Goal: Task Accomplishment & Management: Use online tool/utility

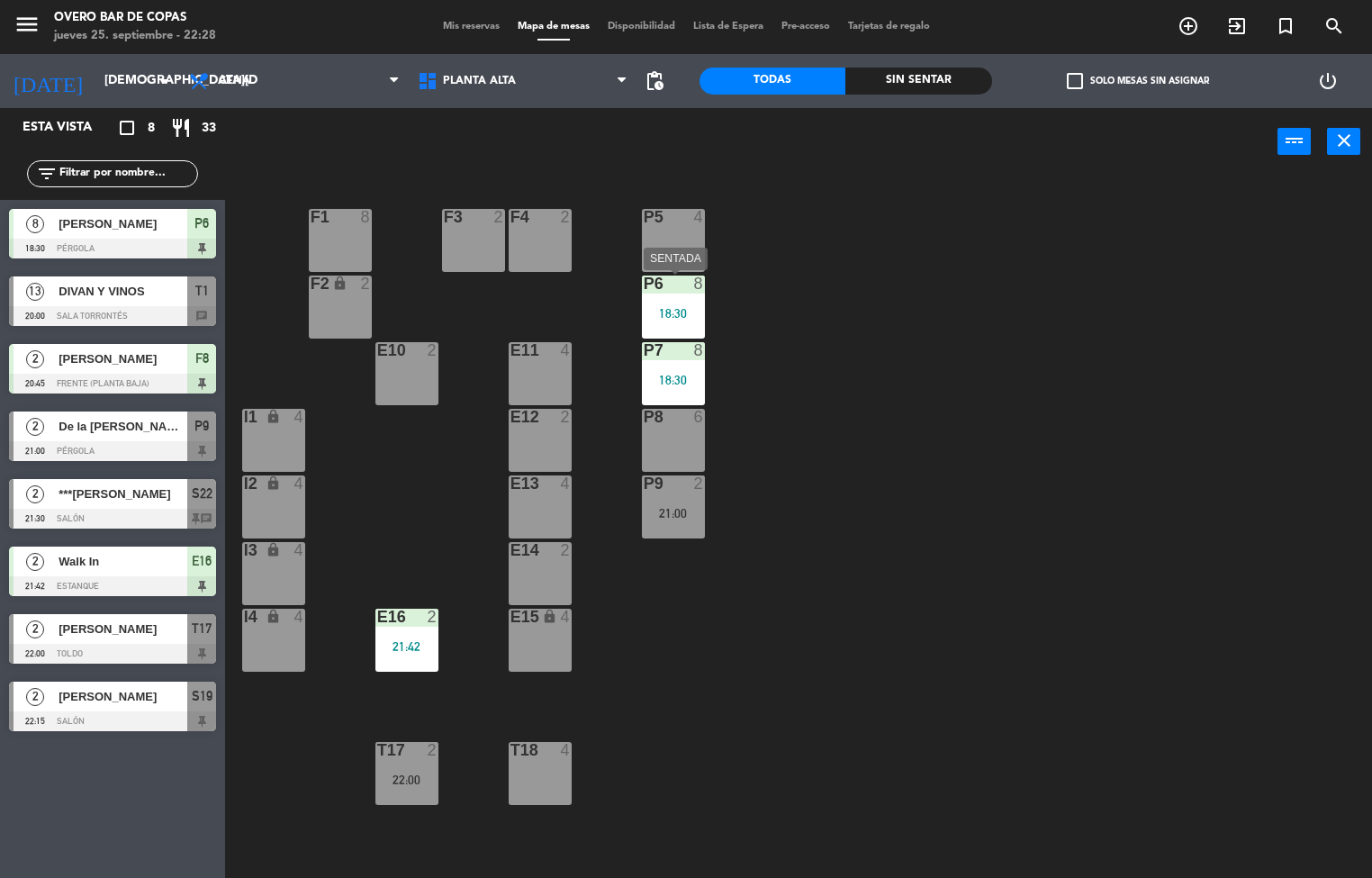
click at [681, 286] on div at bounding box center [672, 283] width 30 height 16
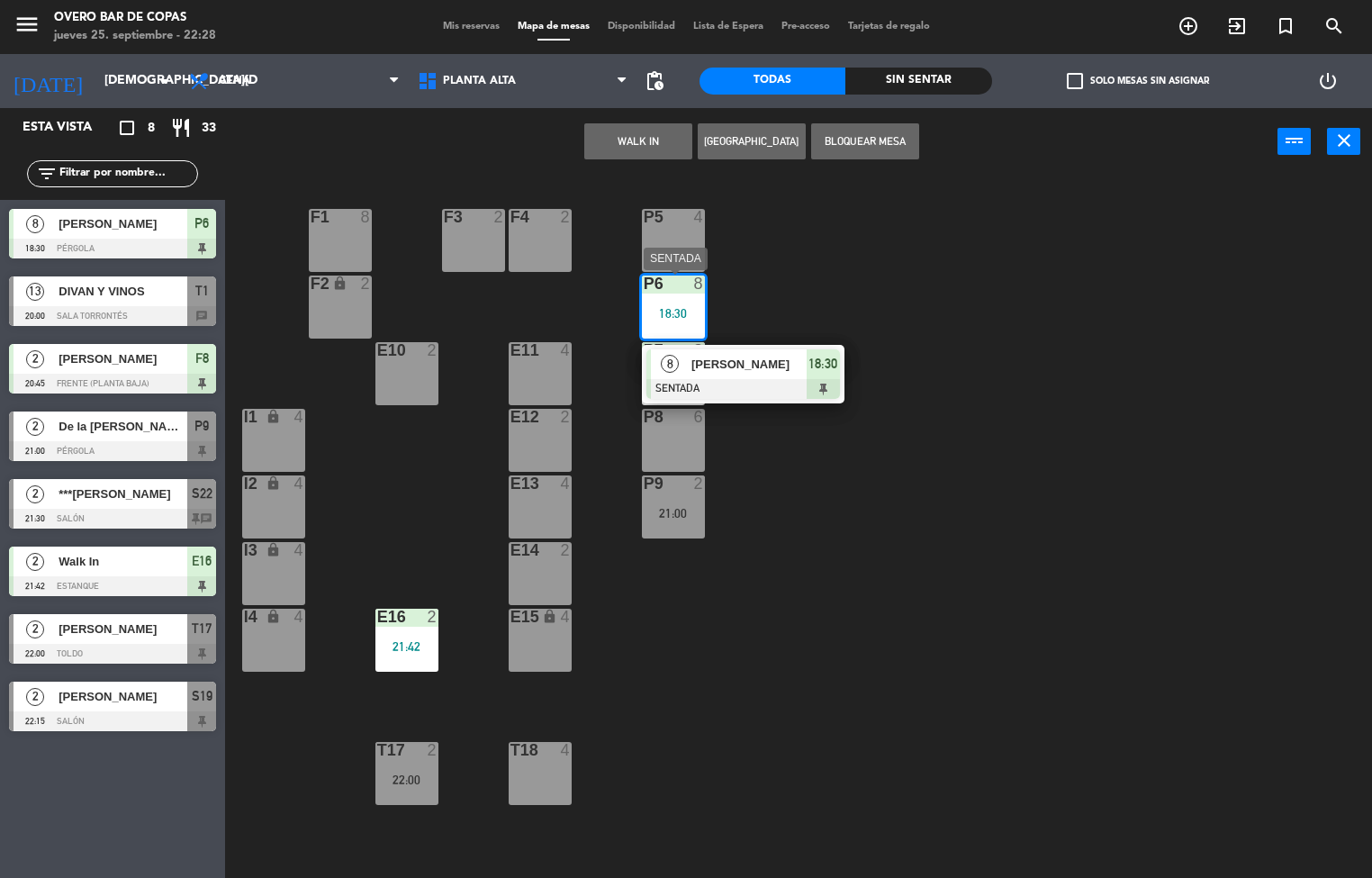
drag, startPoint x: 724, startPoint y: 366, endPoint x: 991, endPoint y: 174, distance: 328.9
click at [725, 366] on div "8 [PERSON_NAME] SENTADA 18:30" at bounding box center [743, 374] width 230 height 59
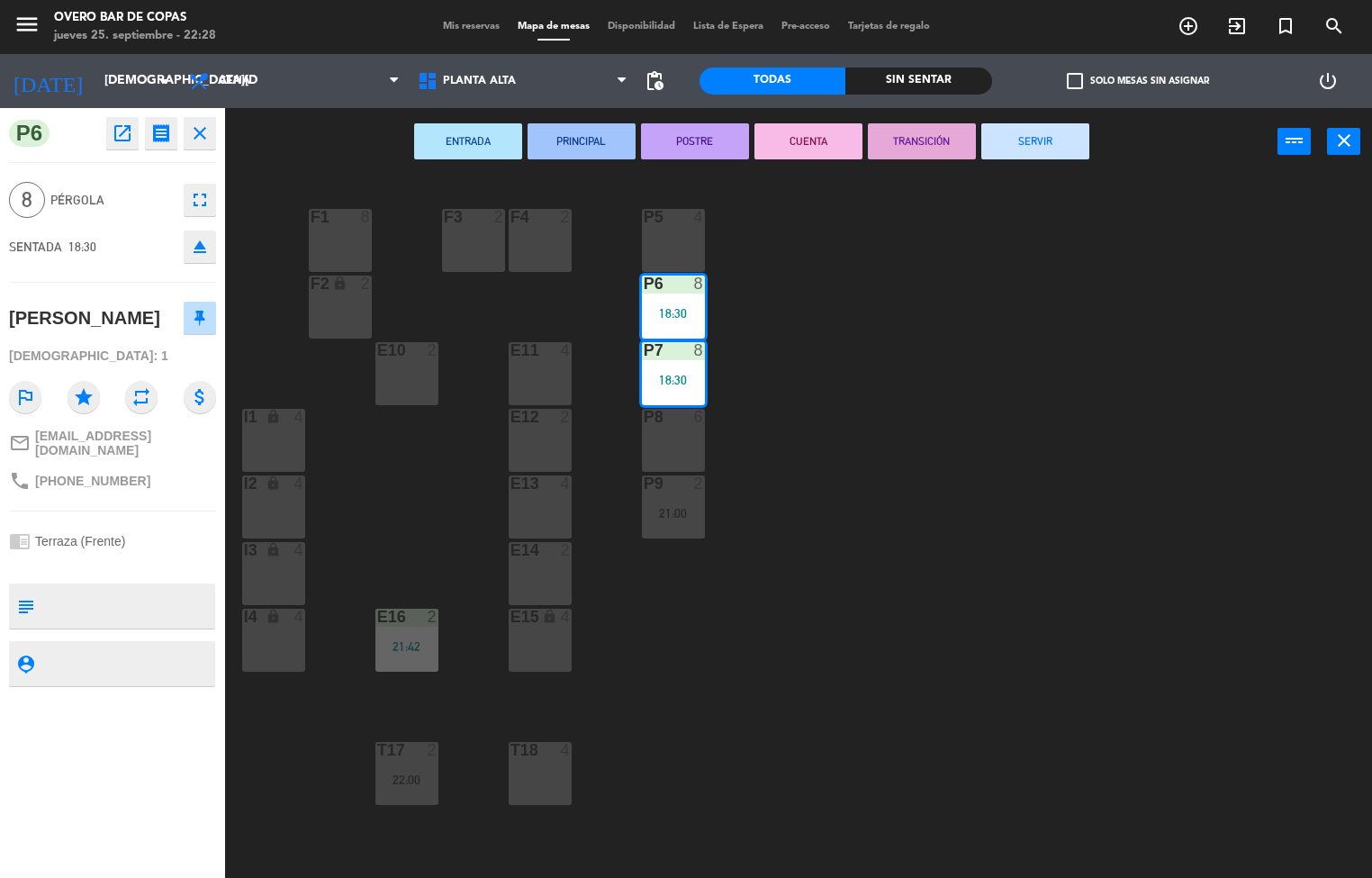
click at [1013, 143] on button "SERVIR" at bounding box center [1034, 141] width 108 height 36
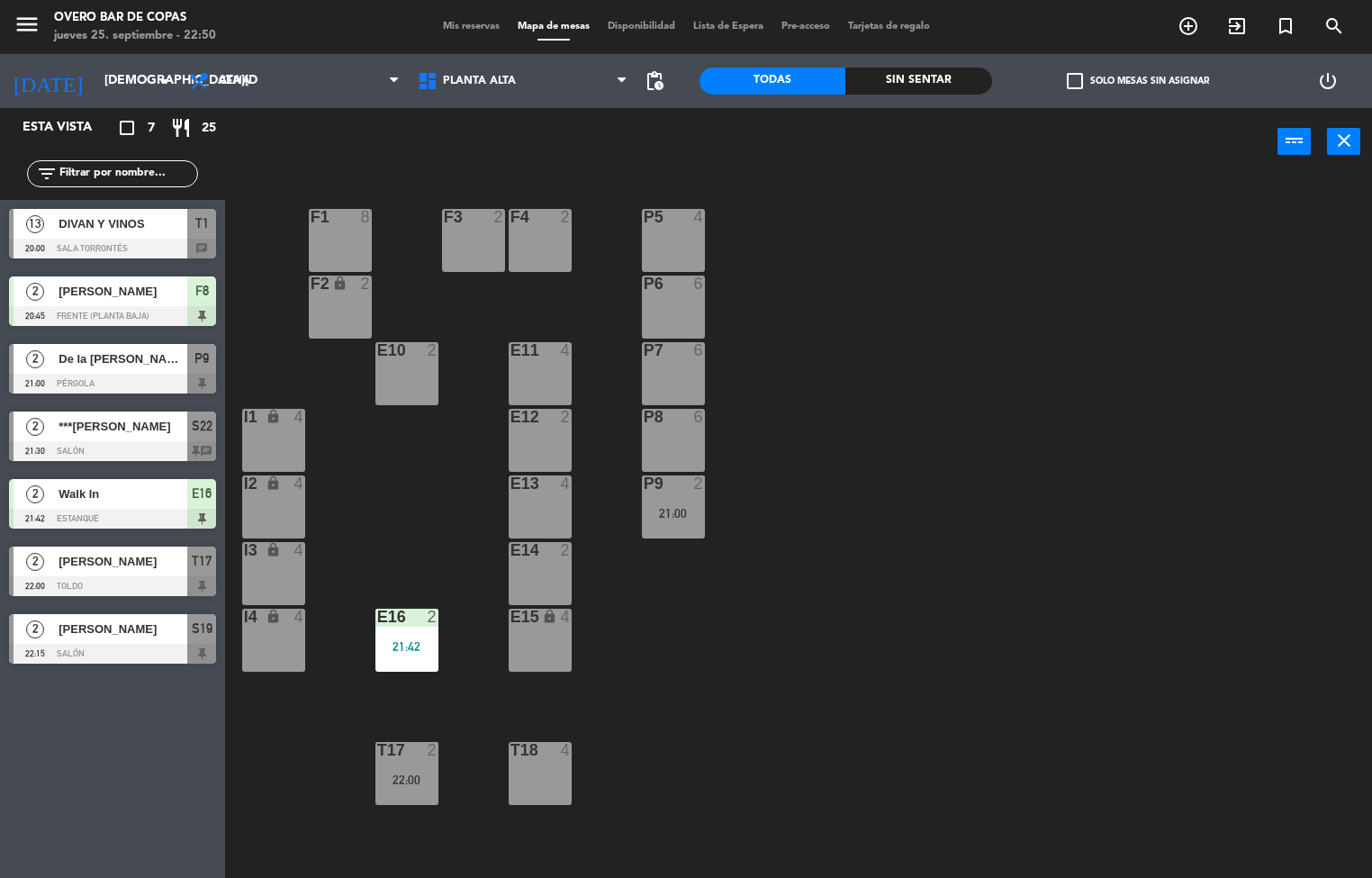
click at [162, 424] on span "***[PERSON_NAME]" at bounding box center [123, 425] width 129 height 19
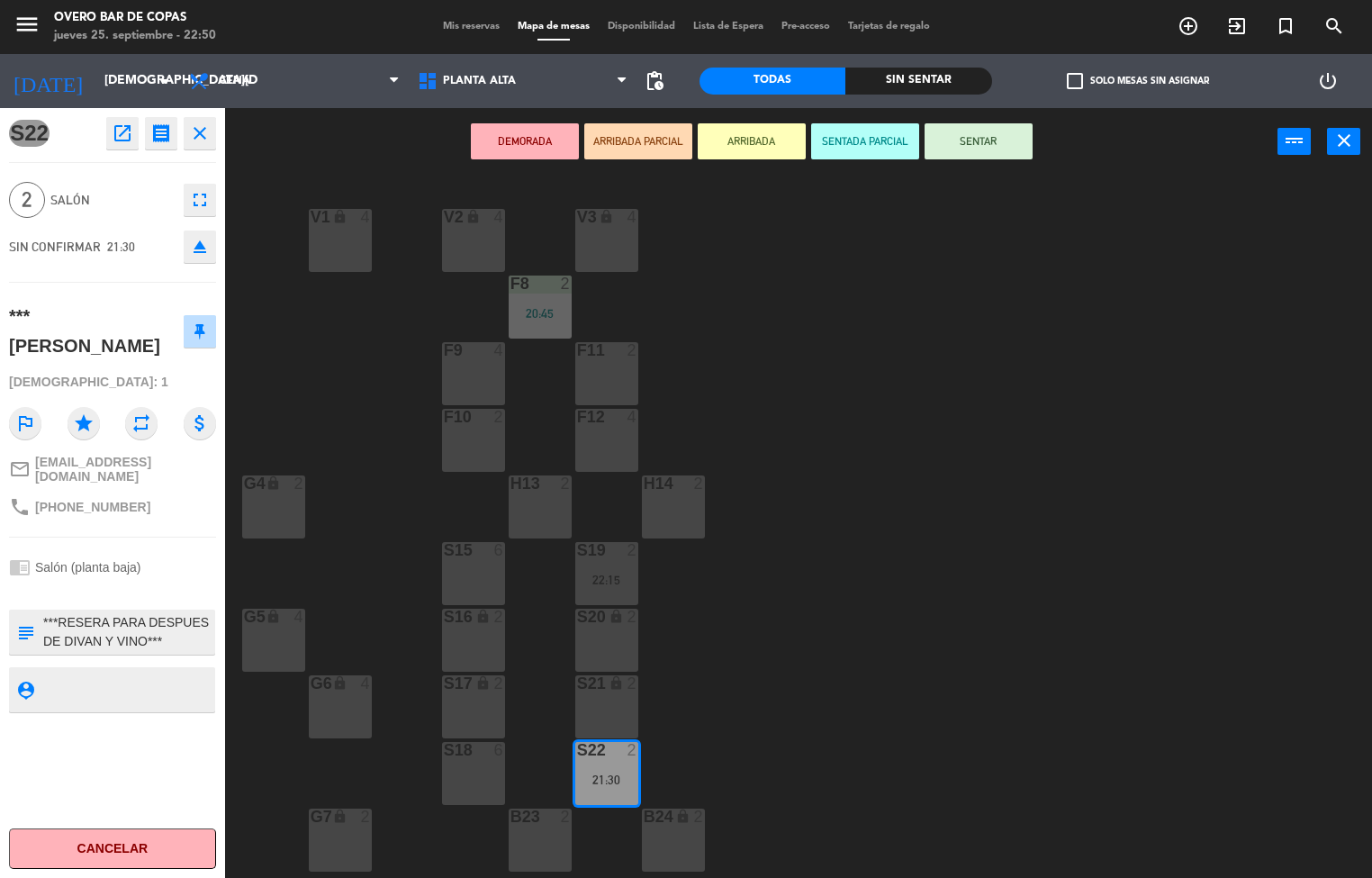
click at [1104, 486] on div "V1 lock 4 V2 lock 4 V3 lock 4 F8 2 20:45 F9 4 F11 2 F10 2 F12 4 G4 lock 2 H13 2…" at bounding box center [805, 528] width 1133 height 702
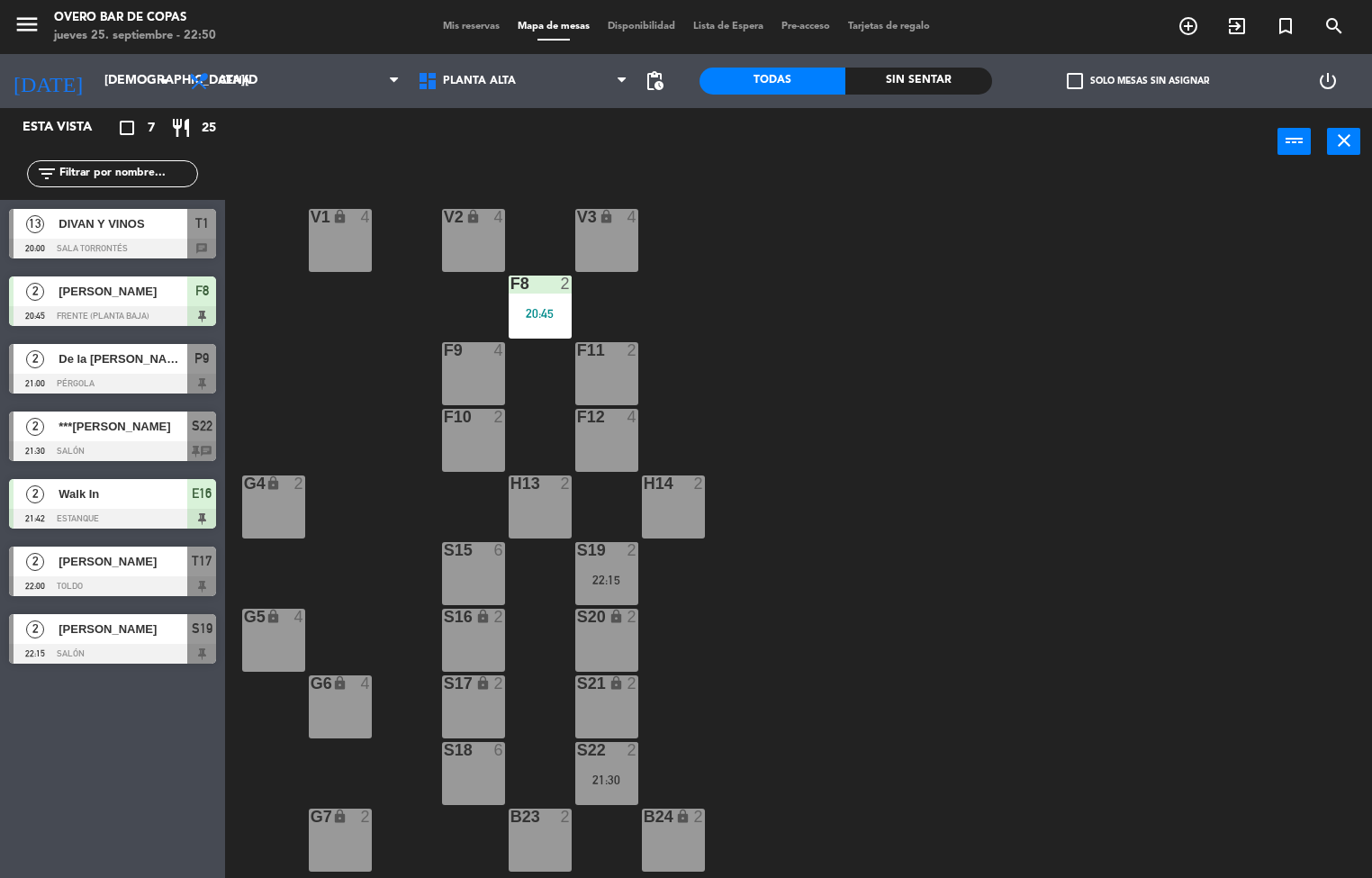
click at [133, 441] on div at bounding box center [112, 451] width 207 height 20
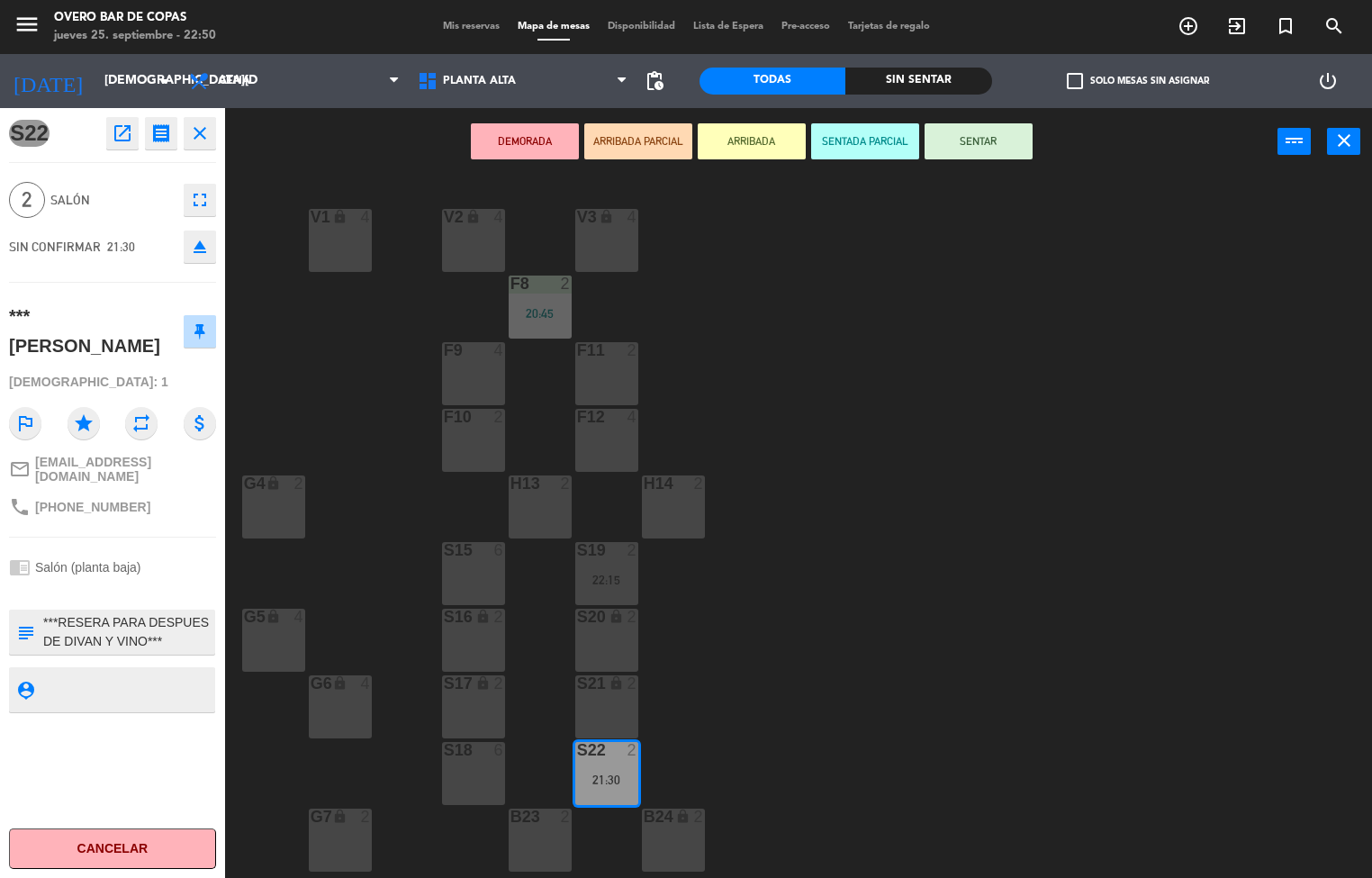
click at [1082, 541] on div "V1 lock 4 V2 lock 4 V3 lock 4 F8 2 20:45 F9 4 F11 2 F10 2 F12 4 G4 lock 2 H13 2…" at bounding box center [805, 528] width 1133 height 702
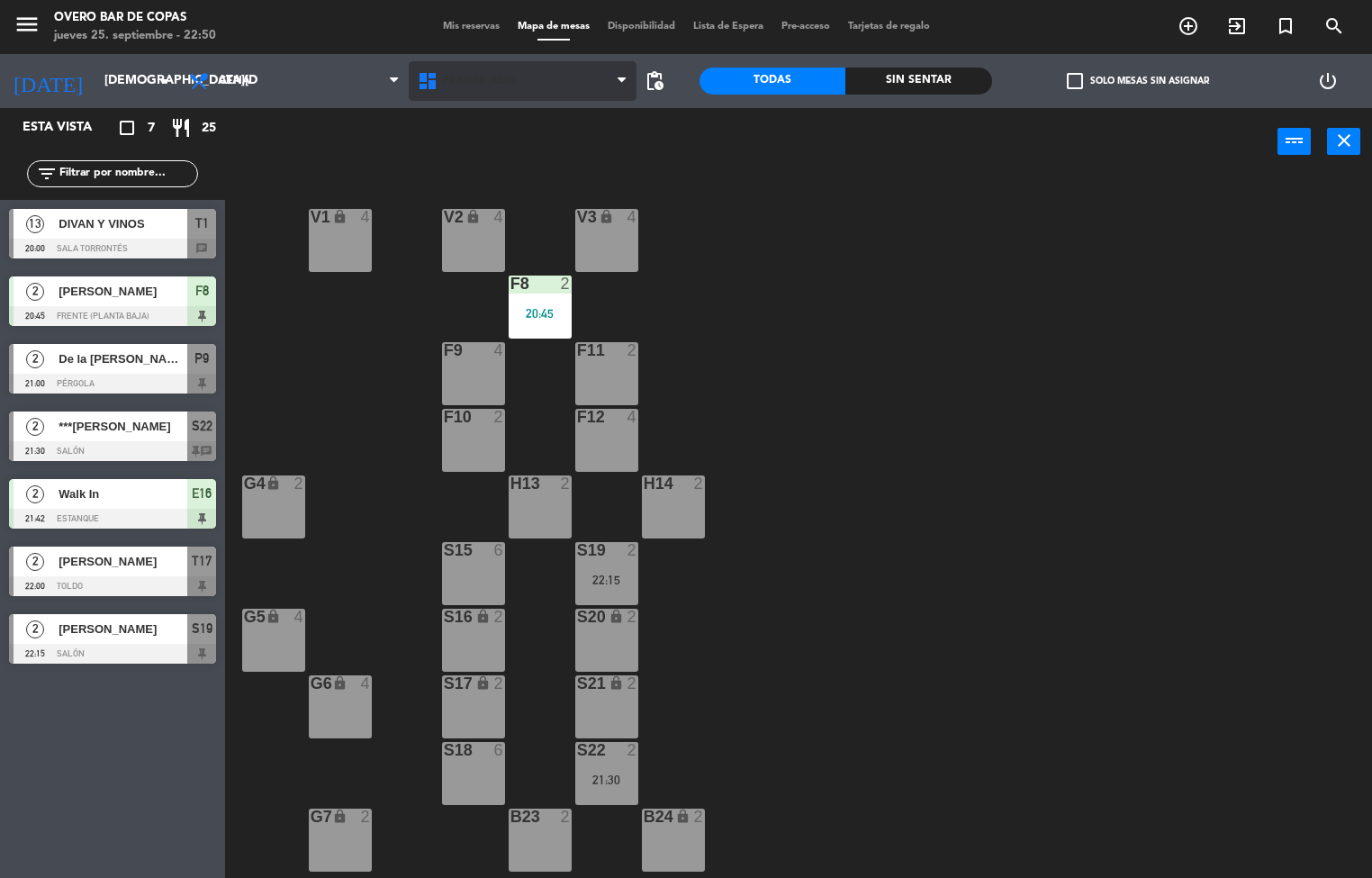
click at [500, 80] on span "Planta Alta" at bounding box center [479, 81] width 73 height 13
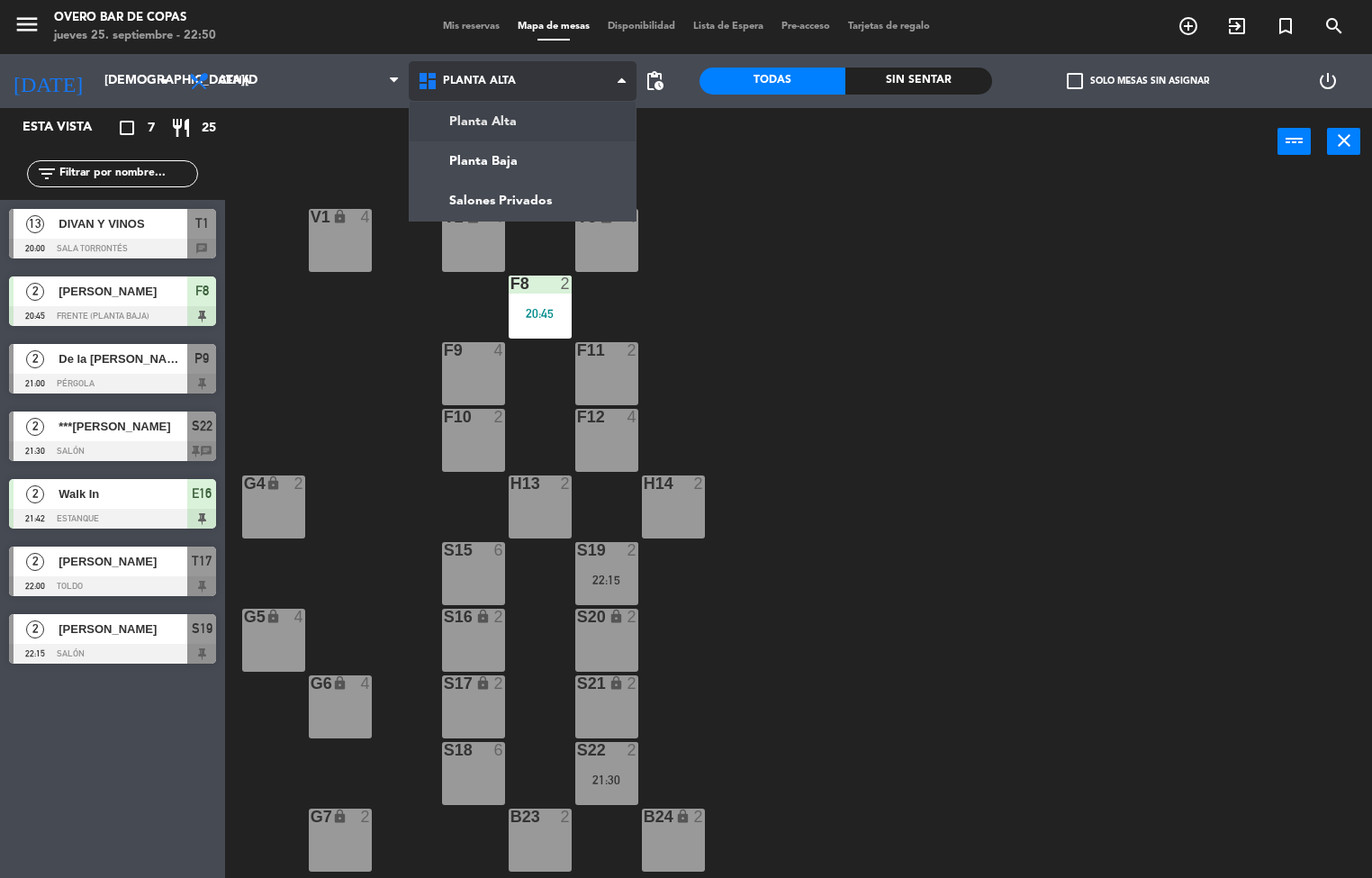
click at [543, 129] on ng-component "menu Overo Bar de Copas [DATE] 25. septiembre - 22:50 Mis reservas Mapa de mesa…" at bounding box center [686, 439] width 1372 height 879
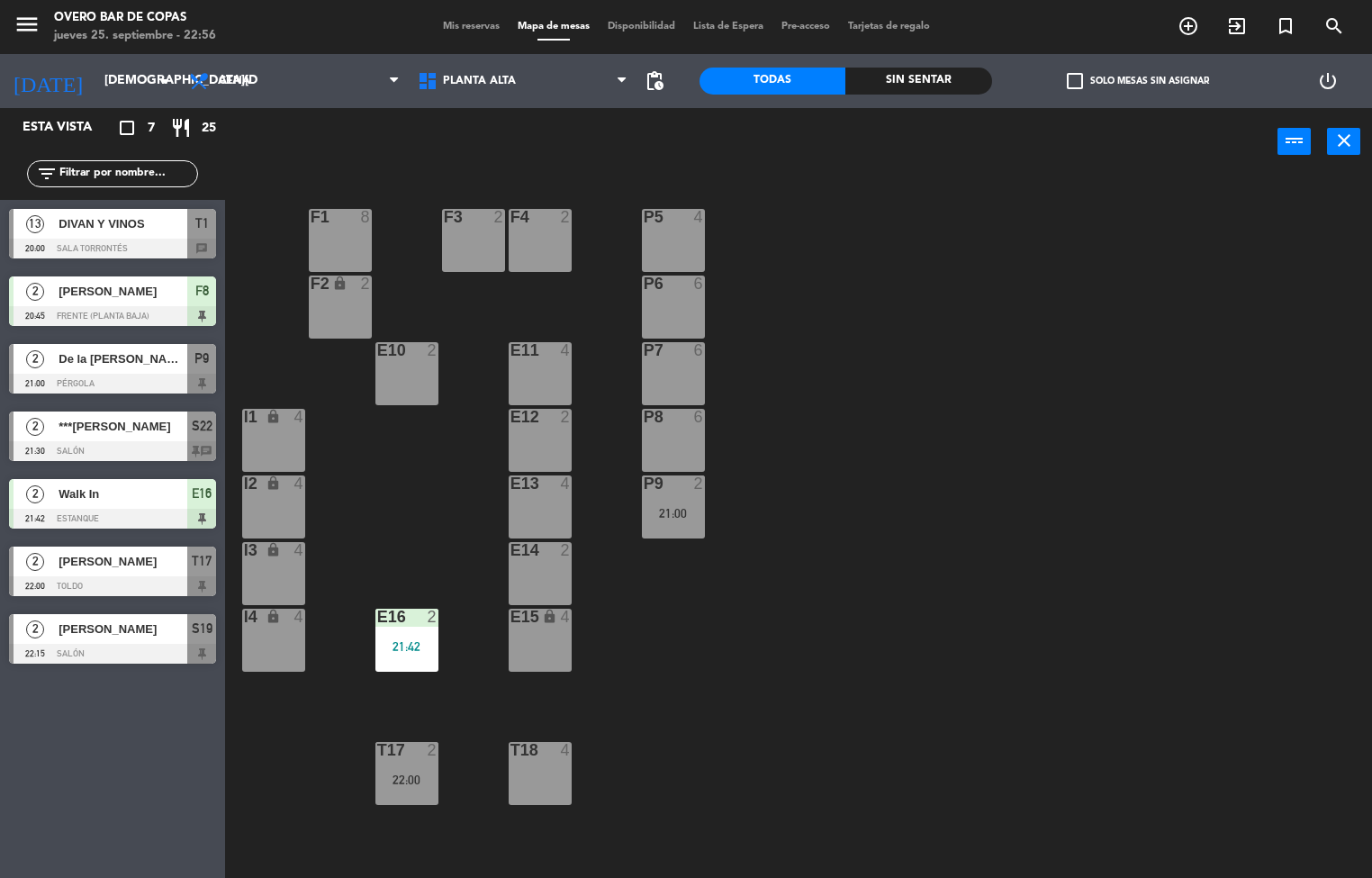
click at [662, 233] on div "P5 4" at bounding box center [673, 241] width 63 height 63
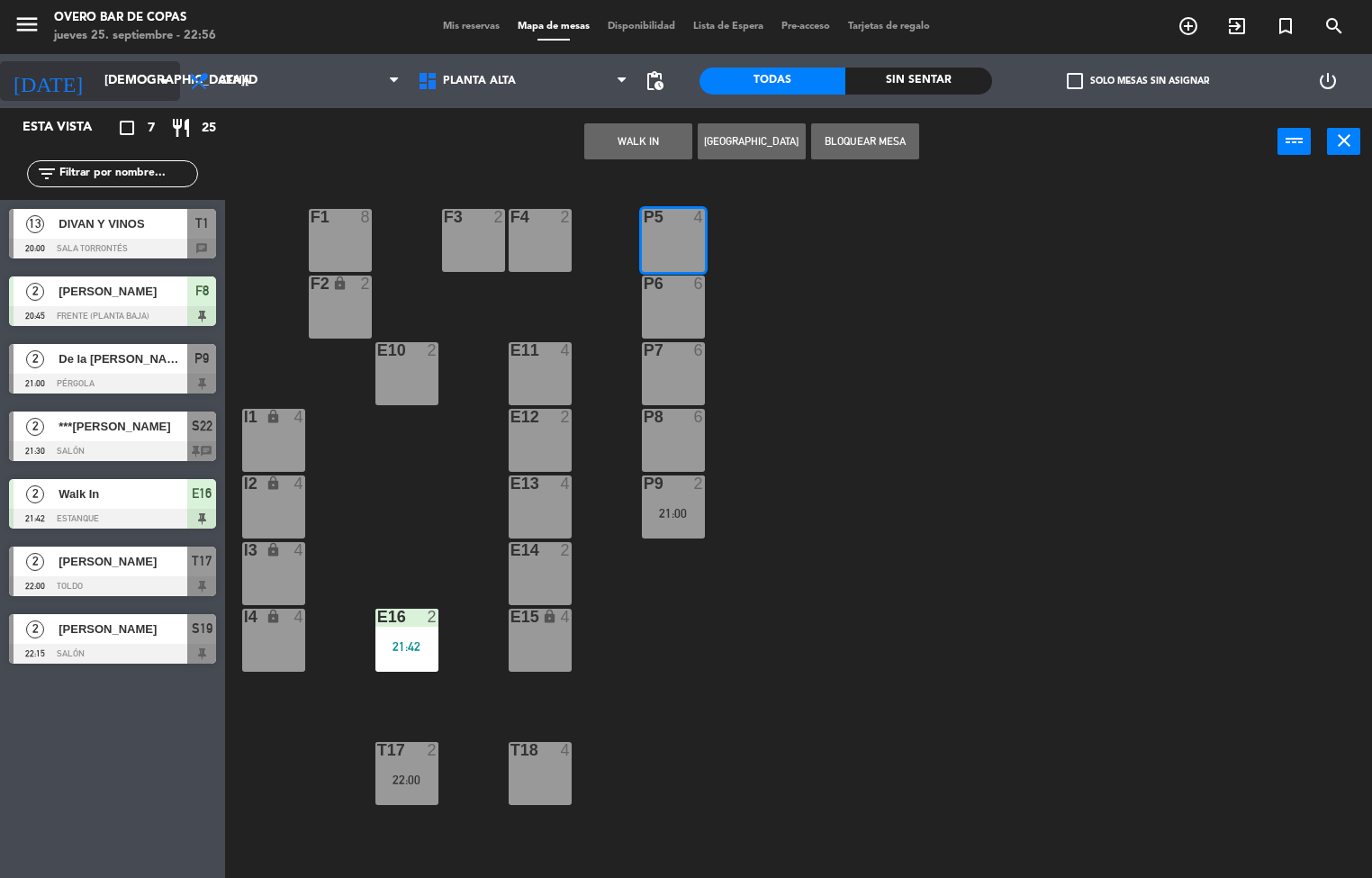
click at [95, 89] on input "[DEMOGRAPHIC_DATA][DATE]" at bounding box center [180, 81] width 171 height 33
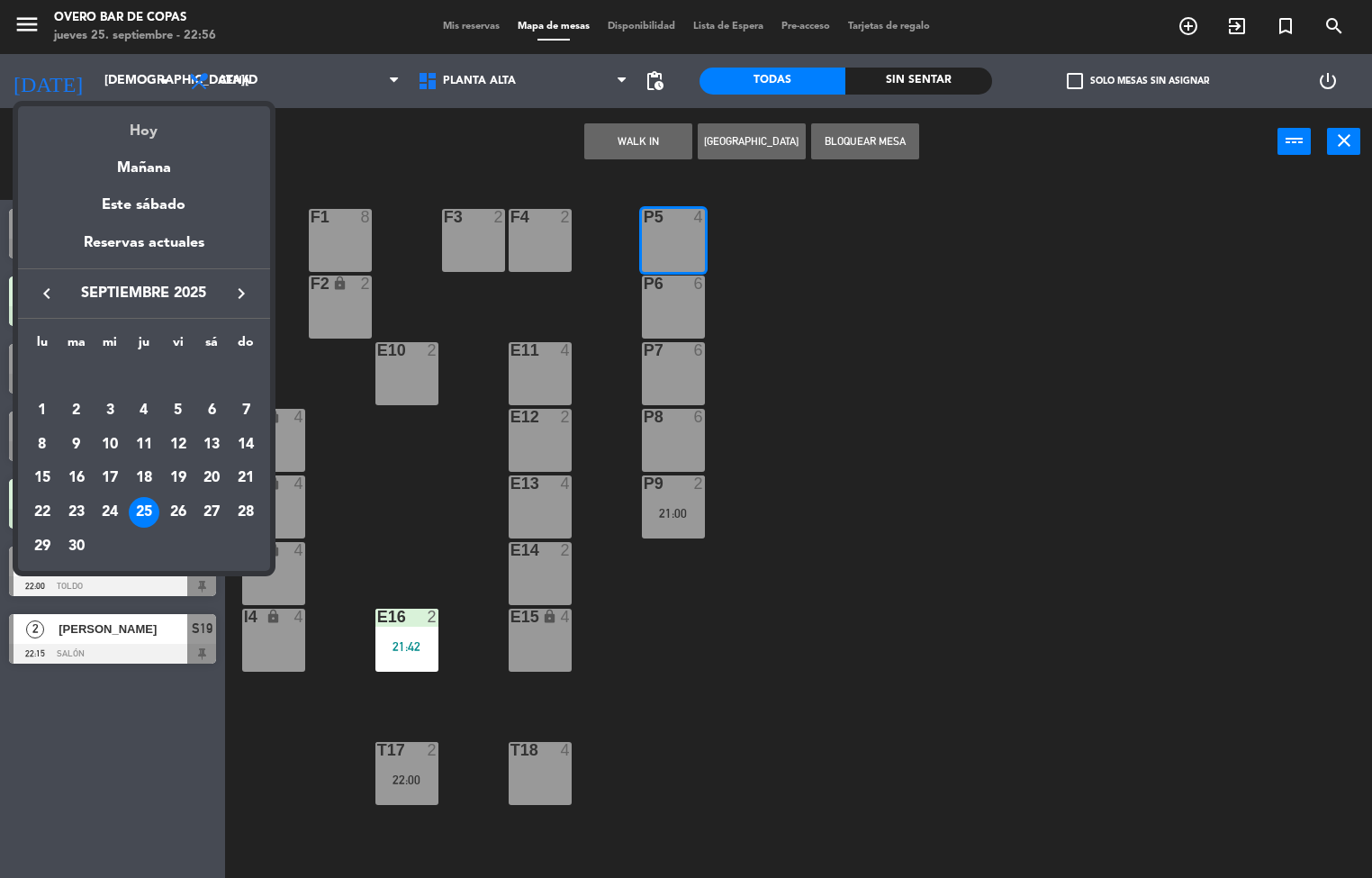
click at [151, 141] on div "Hoy" at bounding box center [144, 124] width 252 height 37
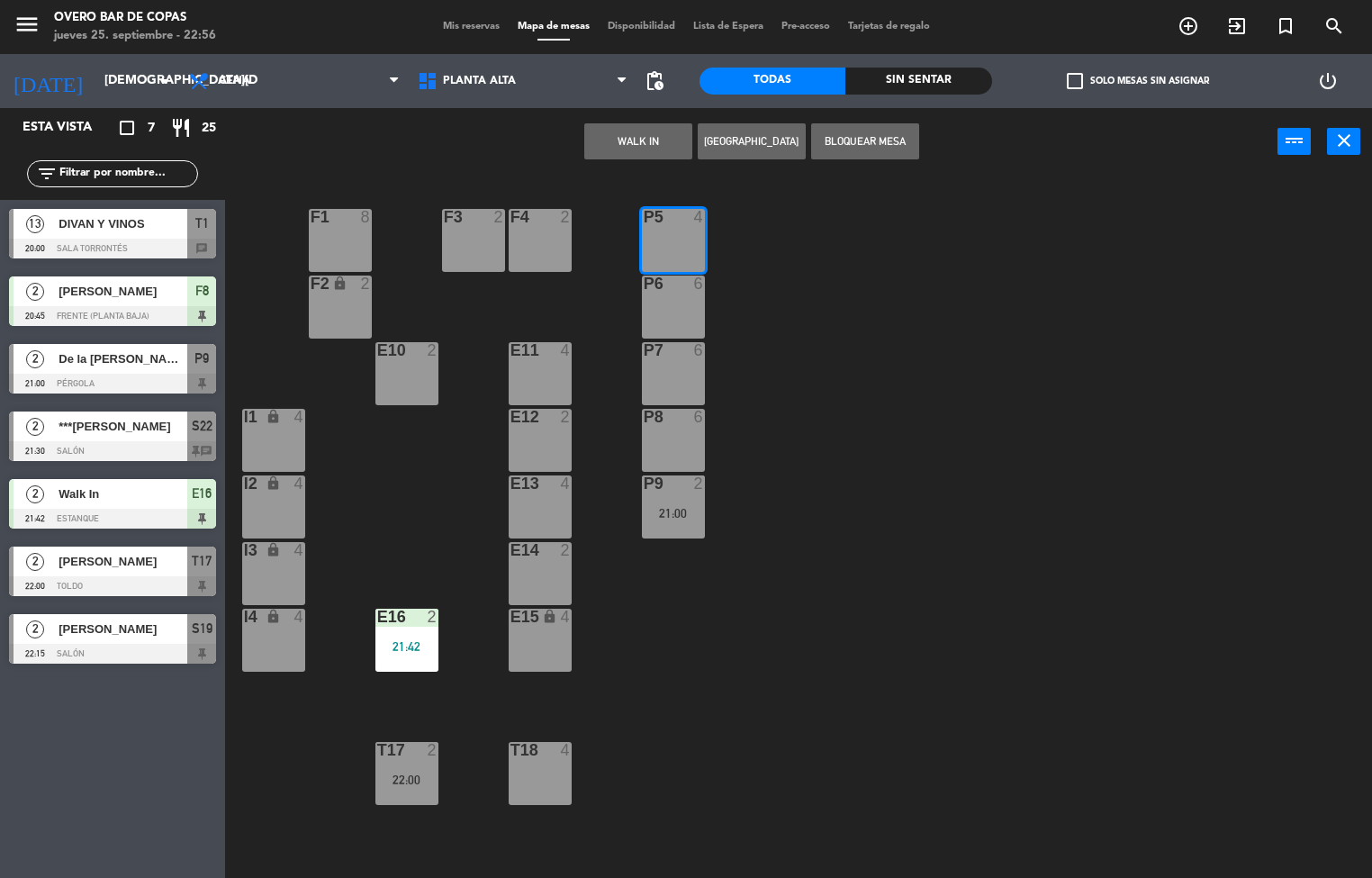
click at [854, 414] on div "P5 4 F1 8 F3 2 F4 2 P6 6 F2 lock 2 P7 6 E10 2 E11 4 P8 6 E12 2 I1 lock 4 P9 2 2…" at bounding box center [805, 528] width 1133 height 702
